Goal: Task Accomplishment & Management: Use online tool/utility

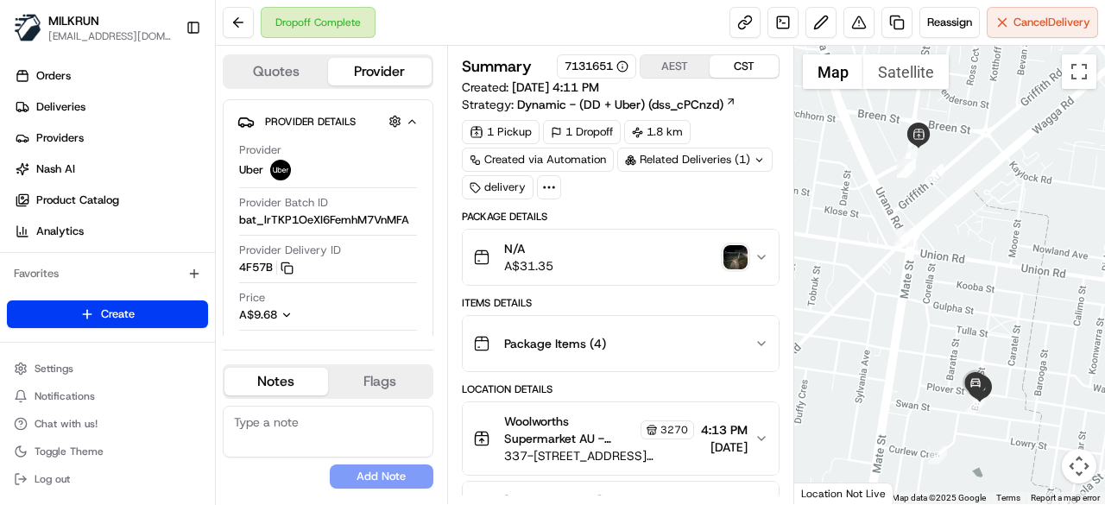
click at [729, 255] on img "button" at bounding box center [735, 257] width 24 height 24
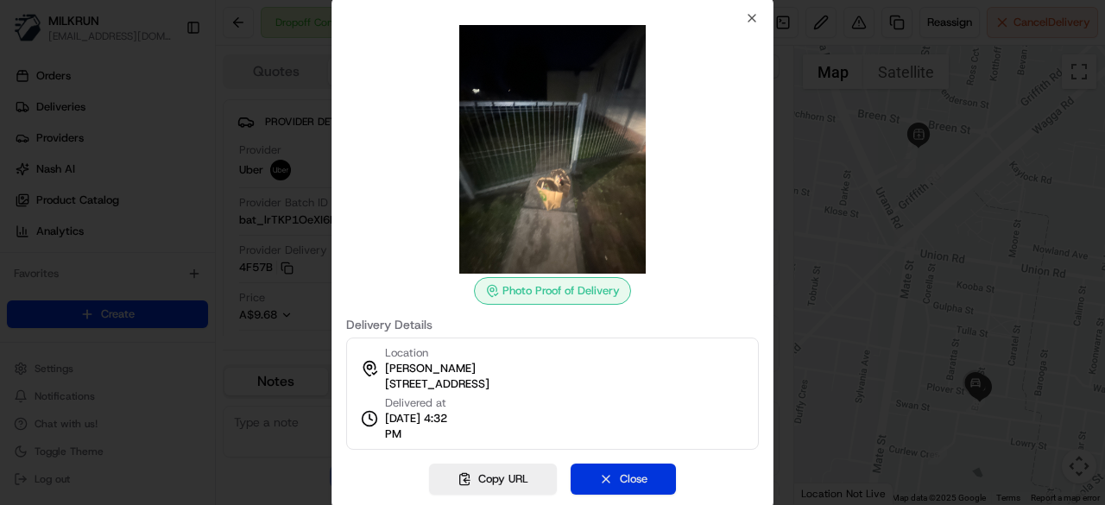
click at [647, 480] on button "Close" at bounding box center [623, 479] width 105 height 31
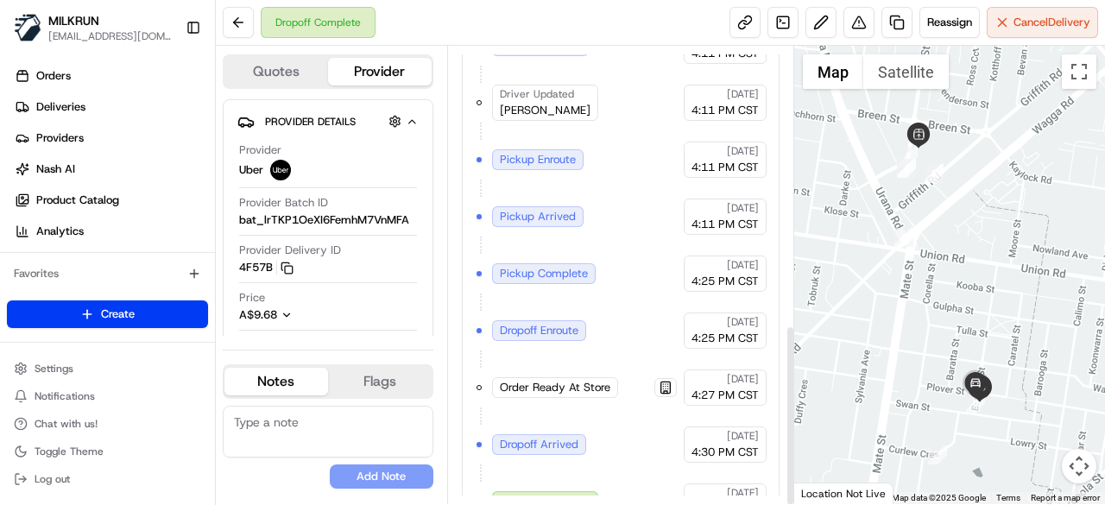
scroll to position [703, 0]
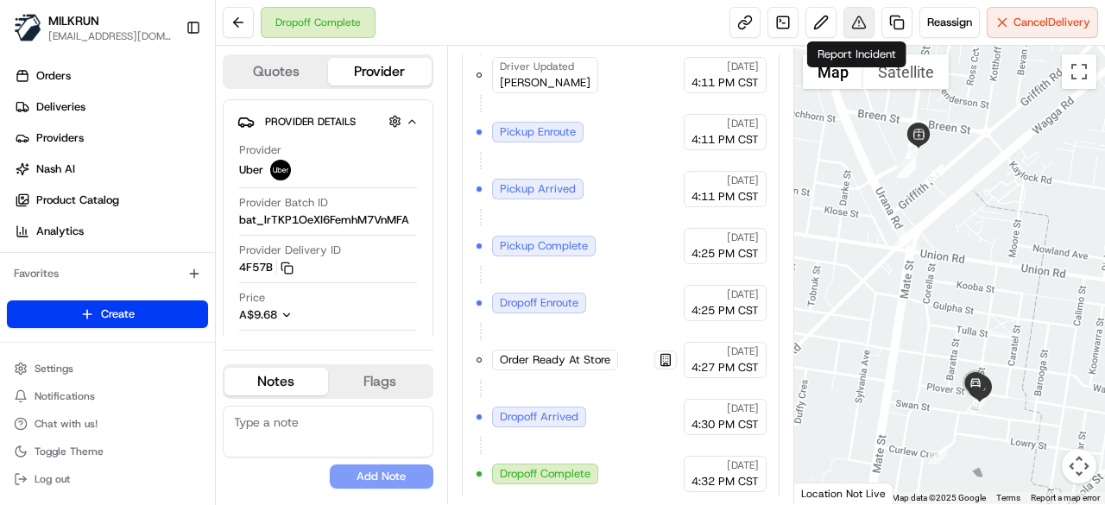
click at [863, 30] on button at bounding box center [858, 22] width 31 height 31
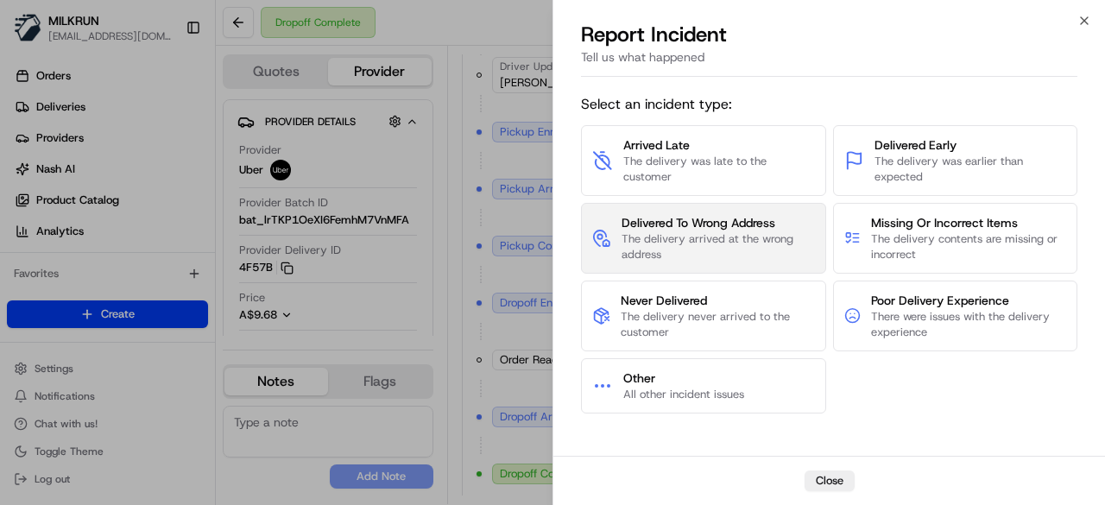
click at [755, 242] on span "The delivery arrived at the wrong address" at bounding box center [717, 246] width 193 height 31
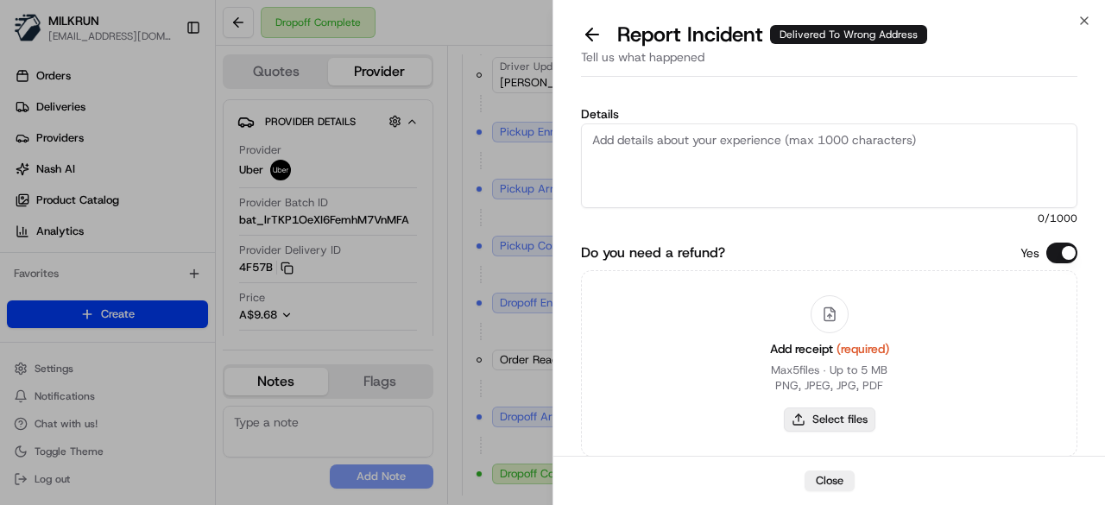
click at [839, 420] on button "Select files" at bounding box center [829, 419] width 91 height 24
type input "C:\fakepath\receipt.pdf"
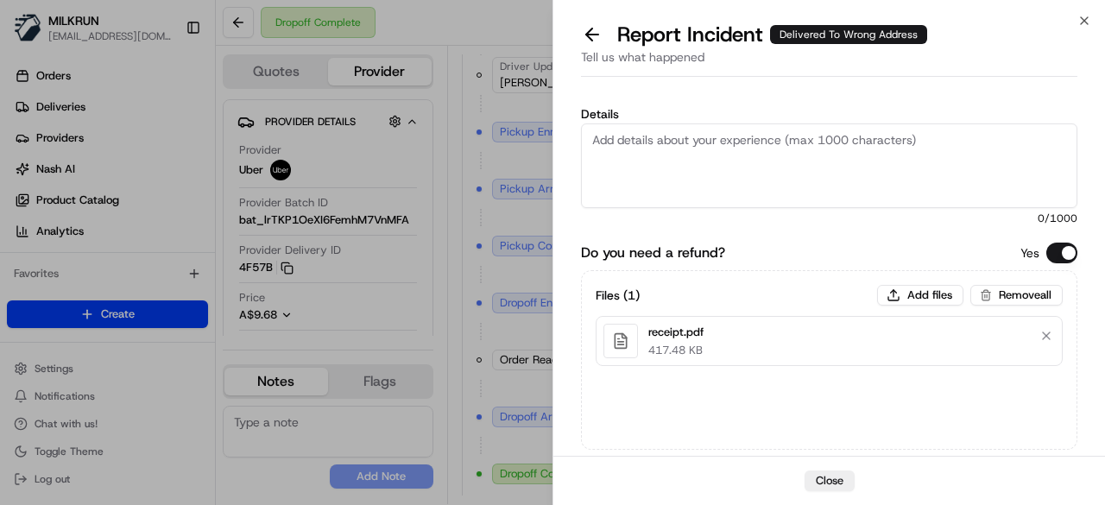
click at [780, 168] on textarea "Details" at bounding box center [829, 165] width 496 height 85
paste textarea "Confirmed with Uber customer service that this driver was doing a batch deliver…"
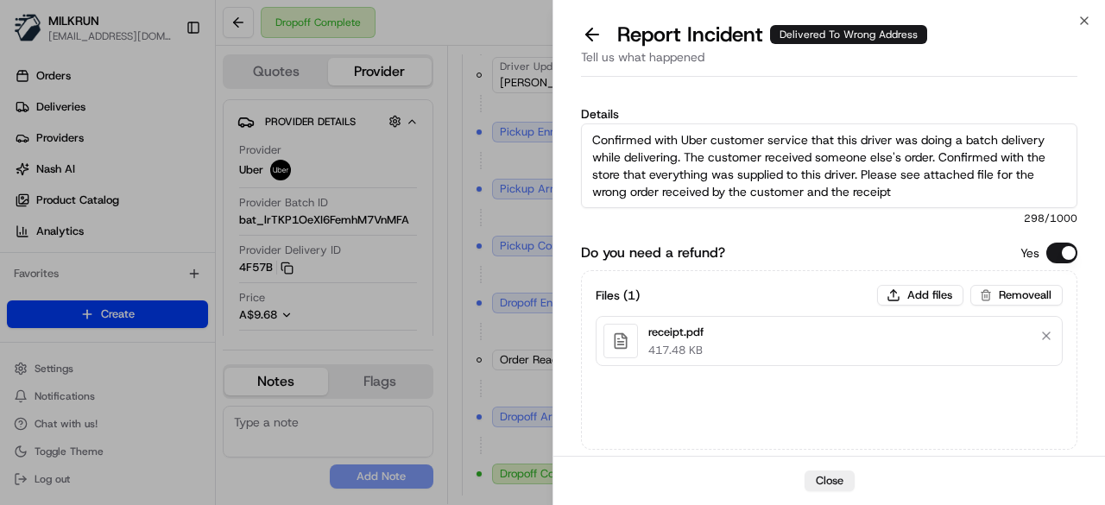
scroll to position [103, 0]
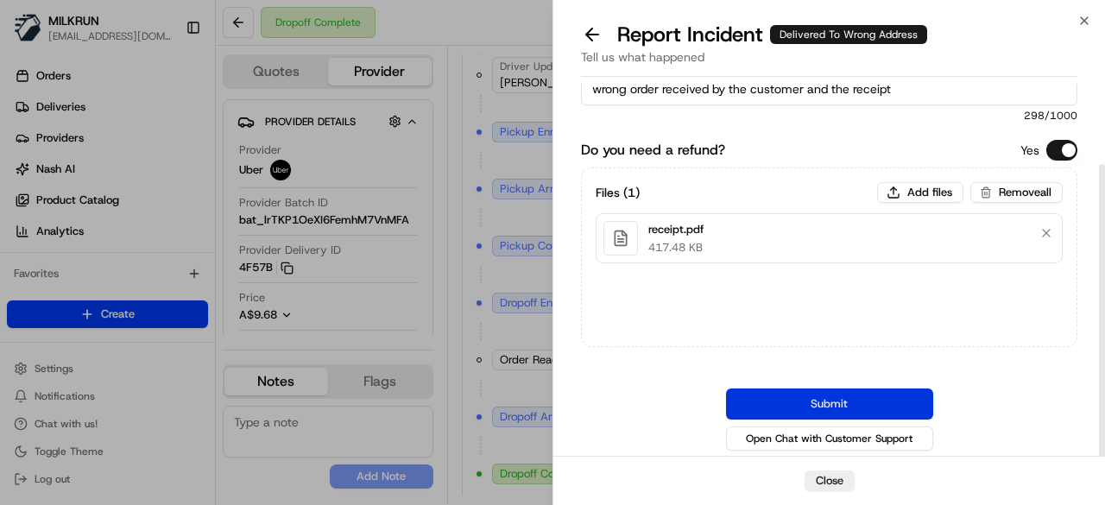
type textarea "Confirmed with Uber customer service that this driver was doing a batch deliver…"
click at [867, 404] on button "Submit" at bounding box center [829, 403] width 207 height 31
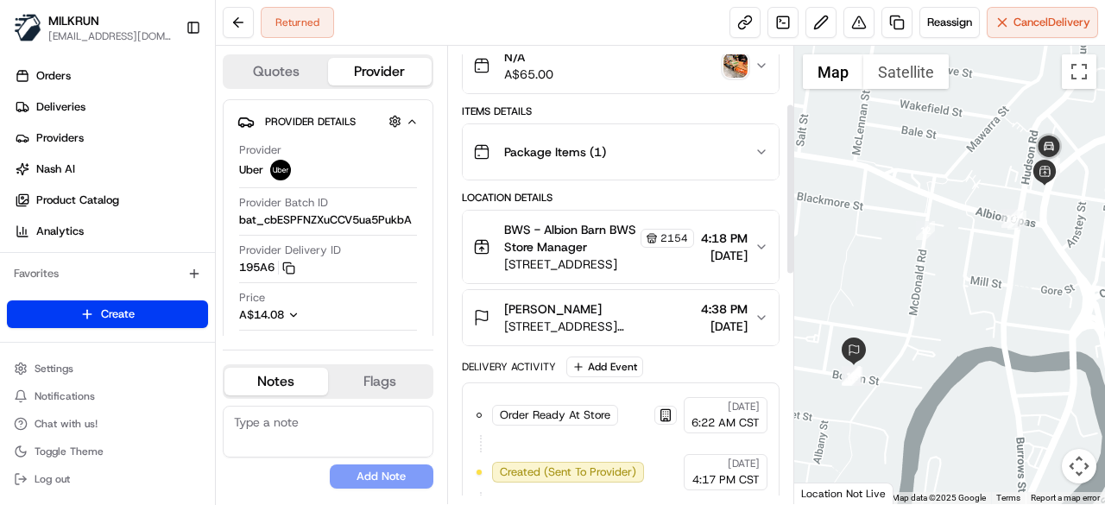
scroll to position [155, 0]
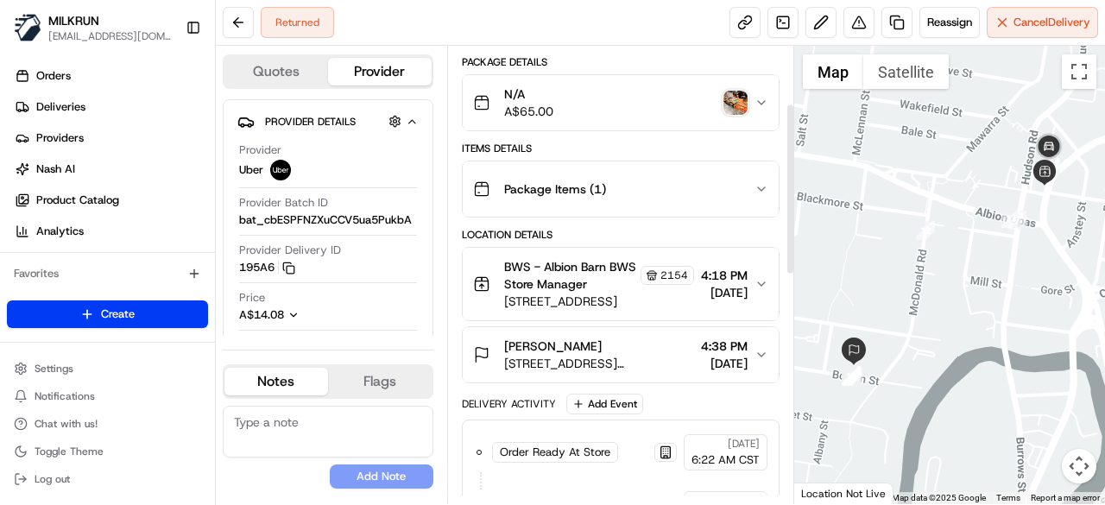
click at [734, 98] on img "button" at bounding box center [735, 103] width 24 height 24
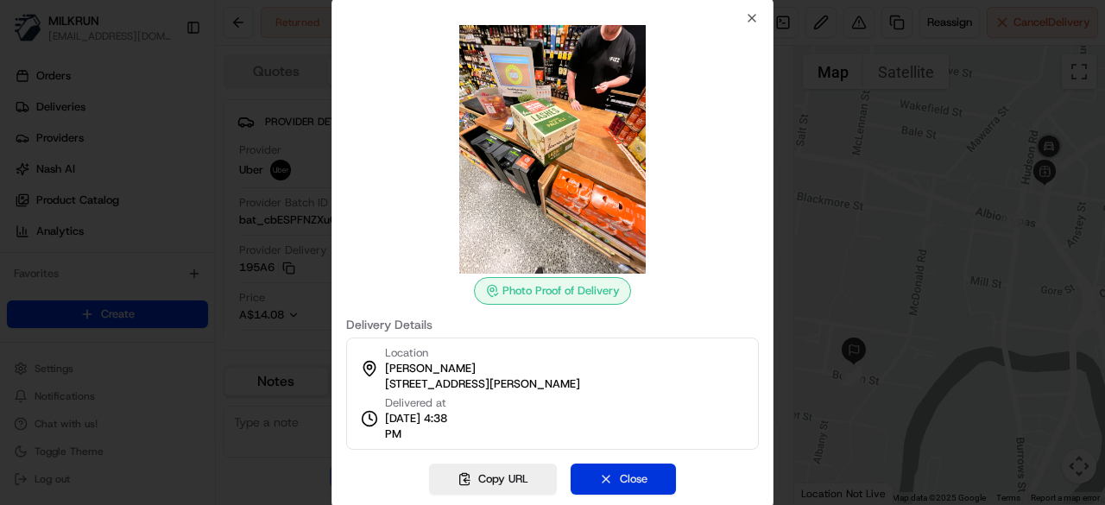
click at [632, 477] on button "Close" at bounding box center [623, 479] width 105 height 31
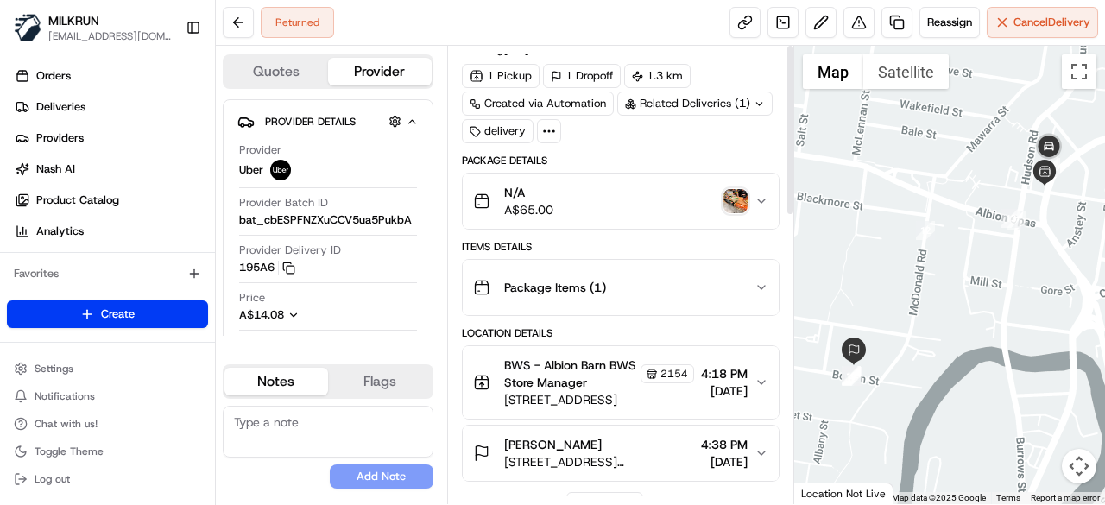
scroll to position [0, 0]
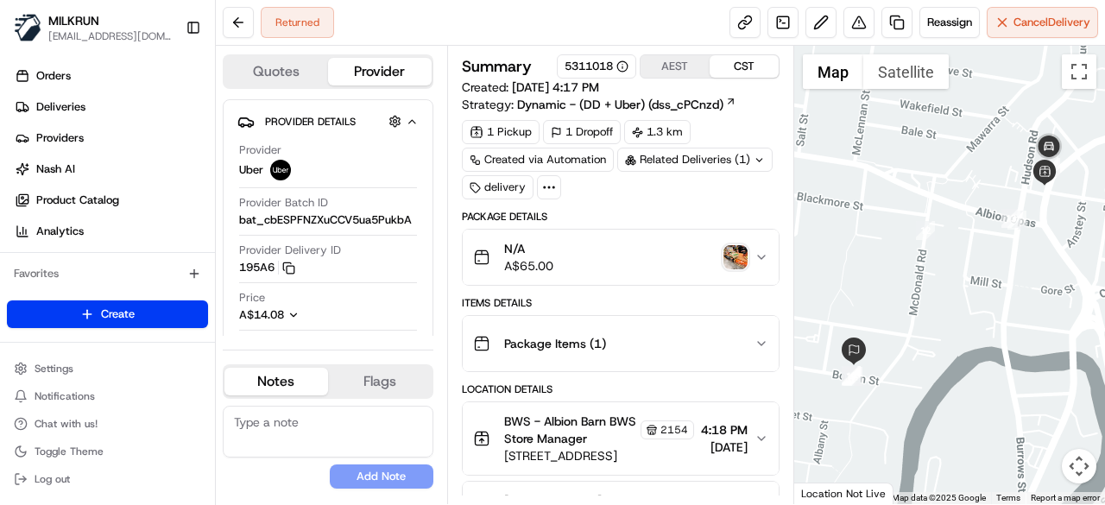
click at [732, 260] on img "button" at bounding box center [735, 257] width 24 height 24
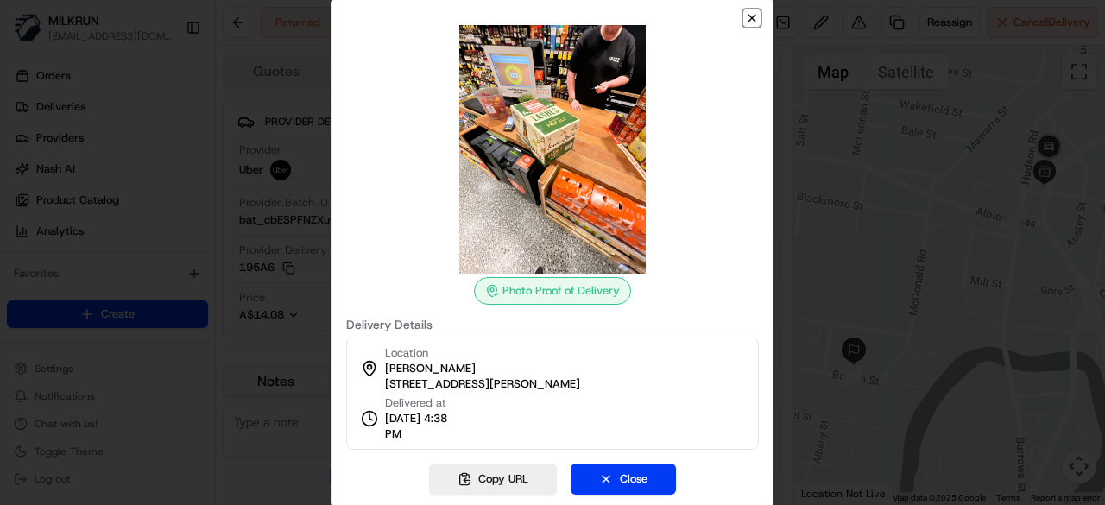
click at [754, 18] on icon "button" at bounding box center [752, 18] width 14 height 14
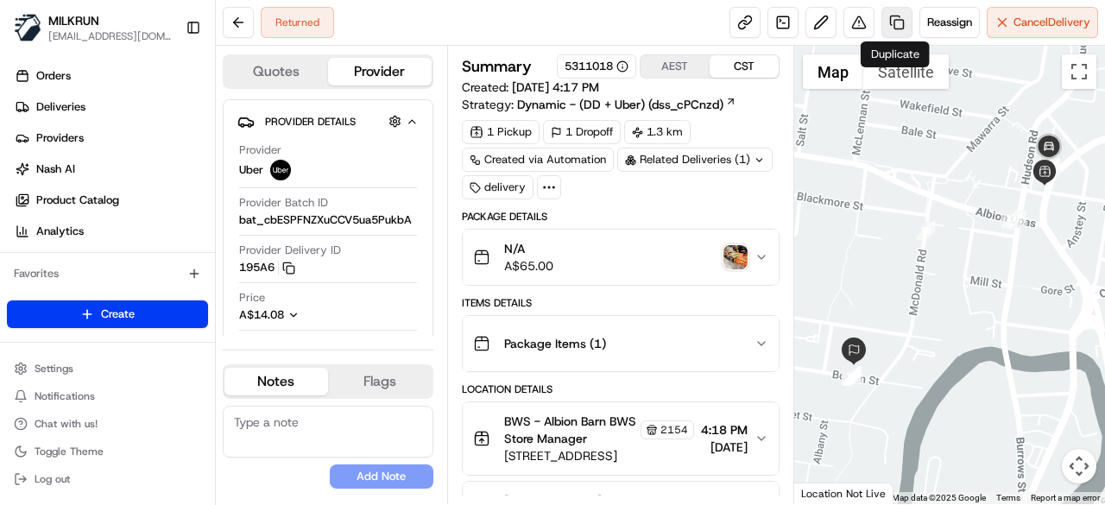
click at [892, 34] on link at bounding box center [896, 22] width 31 height 31
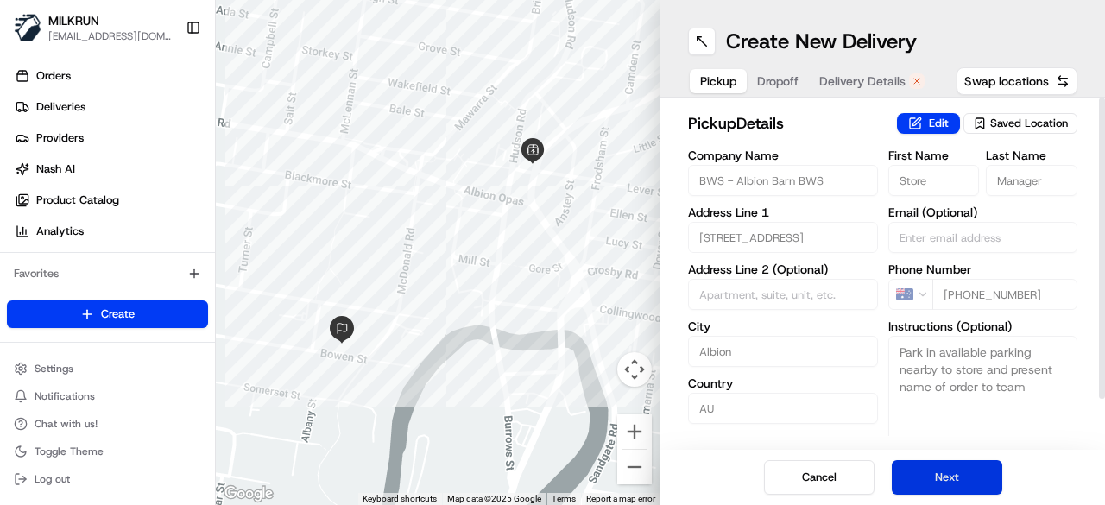
click at [975, 491] on button "Next" at bounding box center [947, 477] width 110 height 35
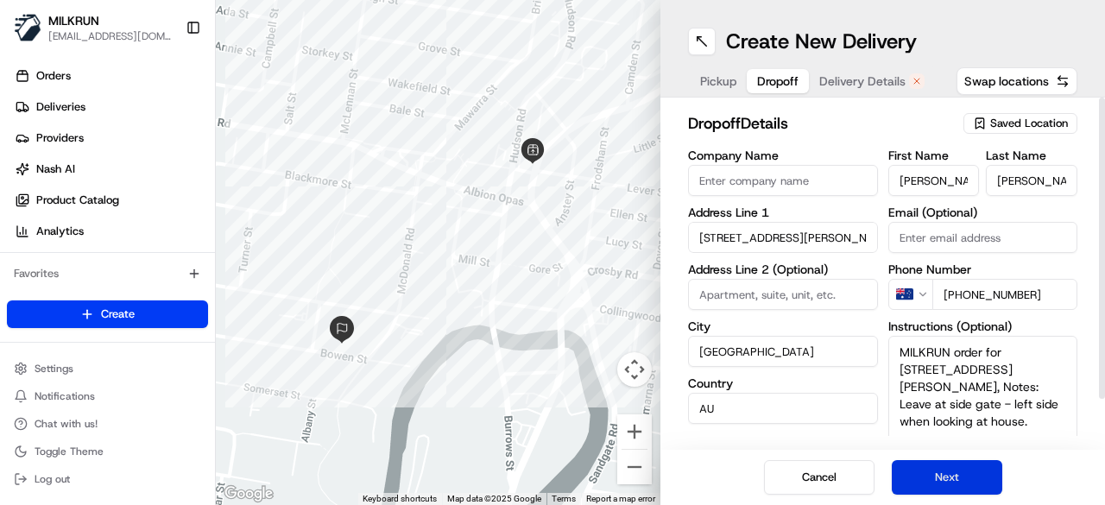
click at [975, 491] on button "Next" at bounding box center [947, 477] width 110 height 35
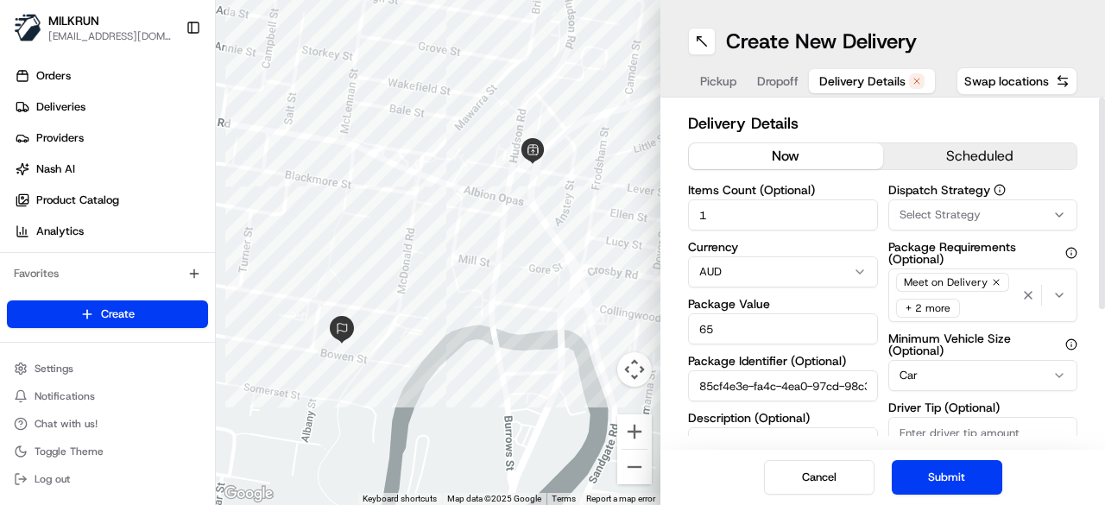
click at [773, 152] on button "now" at bounding box center [786, 156] width 194 height 26
click at [959, 462] on button "Submit" at bounding box center [947, 477] width 110 height 35
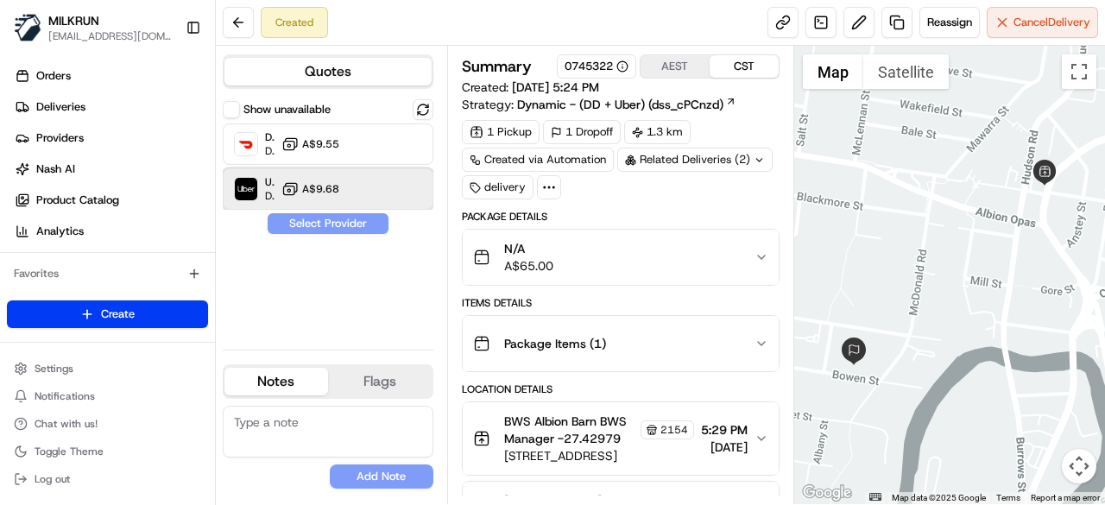
click at [373, 198] on div "Uber Dropoff ETA 13 minutes A$9.68" at bounding box center [328, 188] width 211 height 41
click at [364, 218] on button "Assign Provider" at bounding box center [328, 223] width 123 height 21
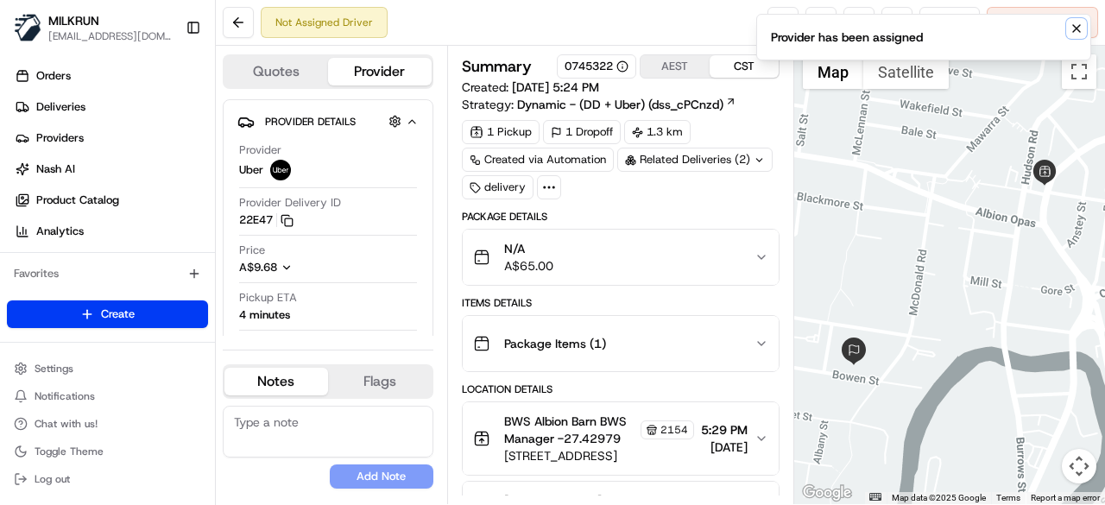
click at [1076, 23] on icon "Notifications (F8)" at bounding box center [1076, 29] width 14 height 14
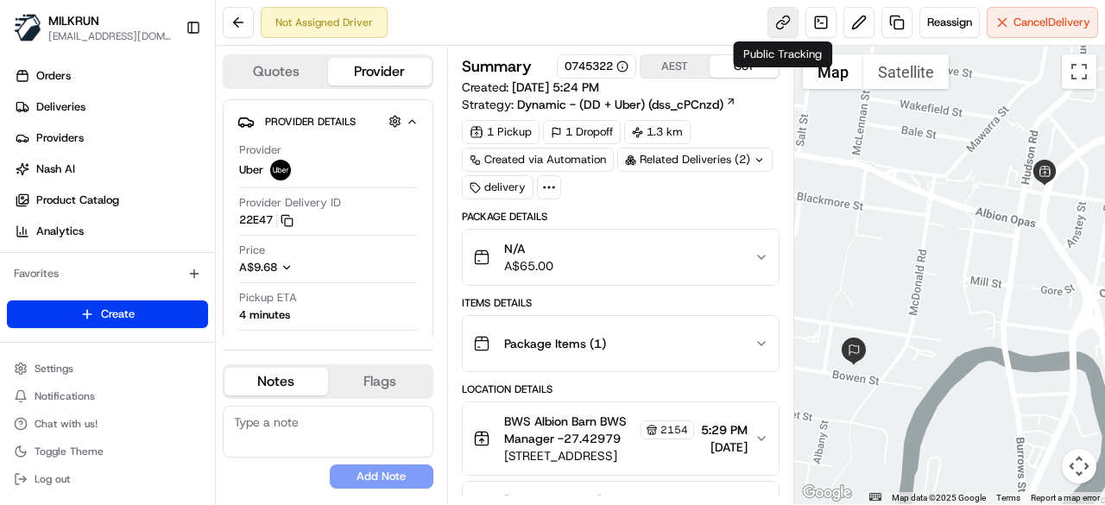
click at [775, 25] on link at bounding box center [782, 22] width 31 height 31
